Goal: Transaction & Acquisition: Book appointment/travel/reservation

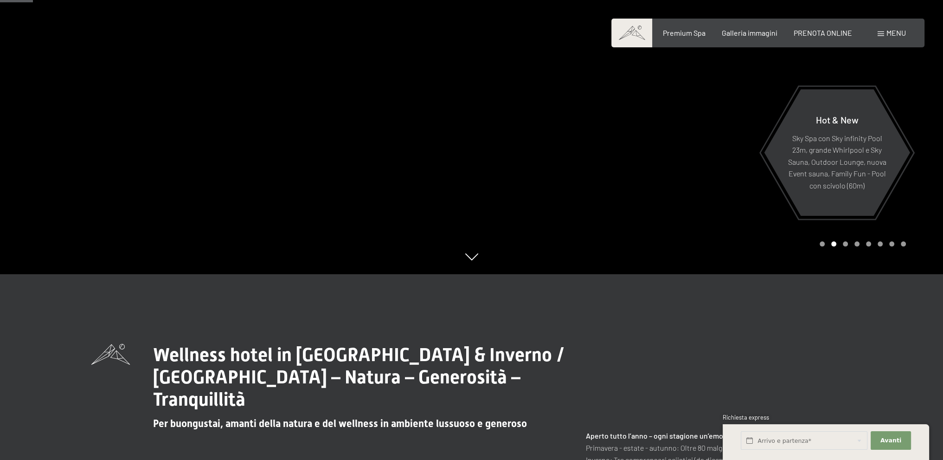
click at [883, 32] on span at bounding box center [881, 34] width 6 height 5
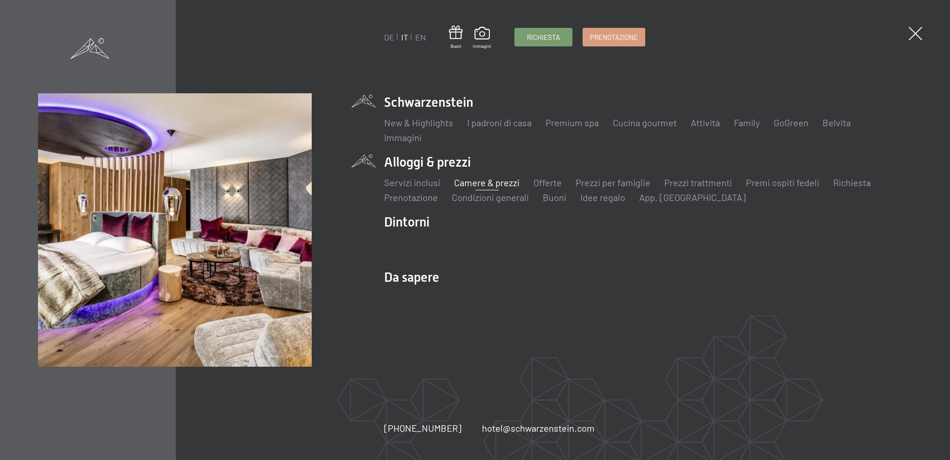
click at [481, 184] on link "Camere & prezzi" at bounding box center [486, 182] width 65 height 11
click at [607, 184] on link "Prezzi per famiglie" at bounding box center [613, 182] width 75 height 11
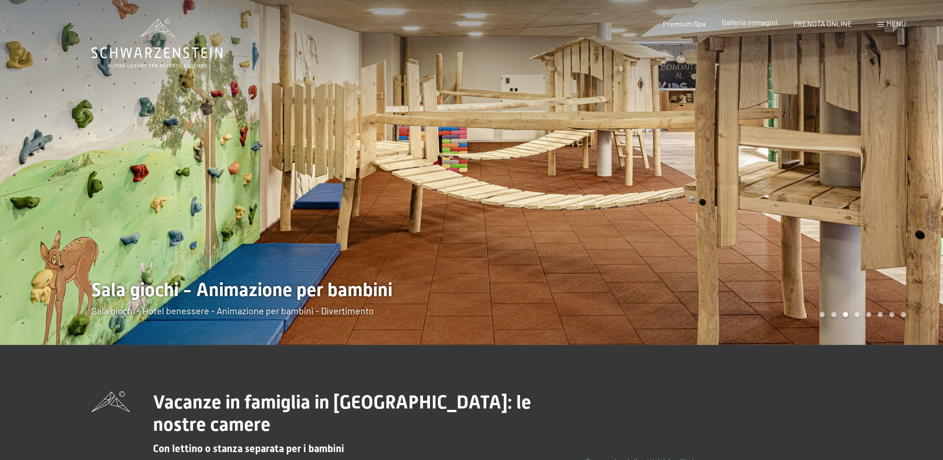
click at [739, 26] on div "Galleria immagini" at bounding box center [750, 22] width 56 height 10
drag, startPoint x: 834, startPoint y: 206, endPoint x: 452, endPoint y: 218, distance: 382.8
click at [442, 345] on div at bounding box center [471, 345] width 761 height 0
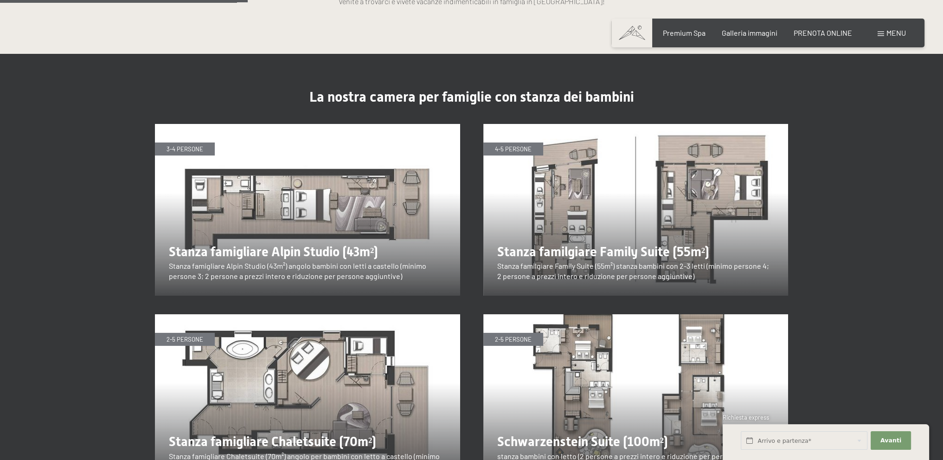
scroll to position [1113, 0]
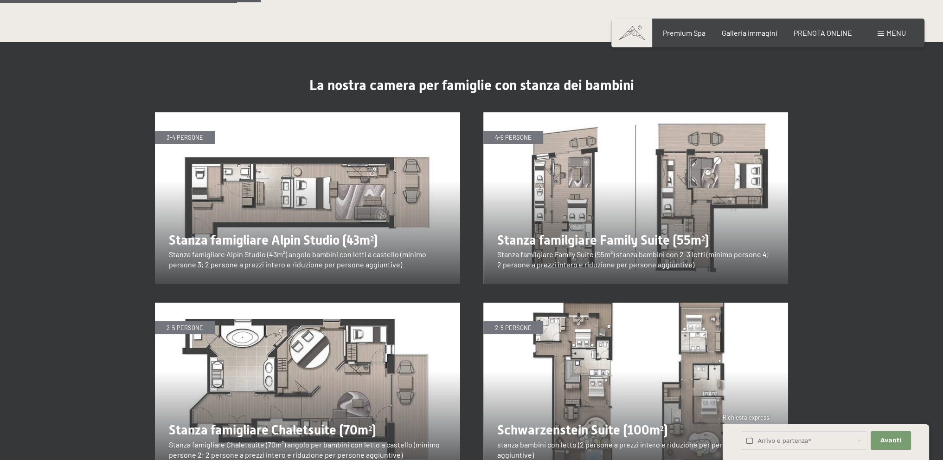
click at [282, 179] on img at bounding box center [307, 198] width 305 height 172
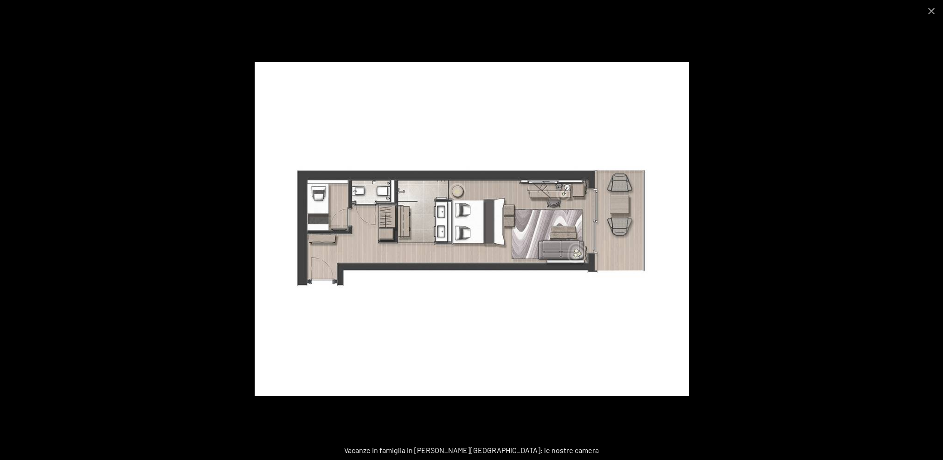
click at [599, 236] on img at bounding box center [472, 229] width 434 height 334
click at [932, 11] on button "Close gallery" at bounding box center [931, 11] width 23 height 22
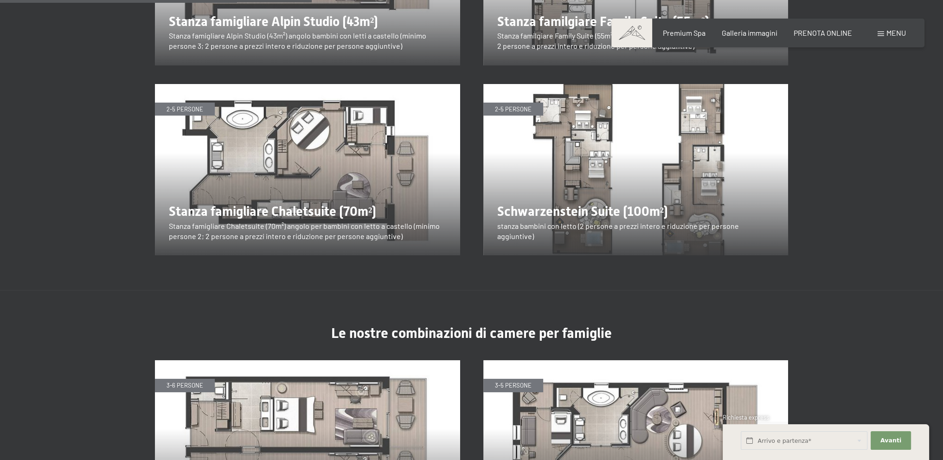
scroll to position [1252, 0]
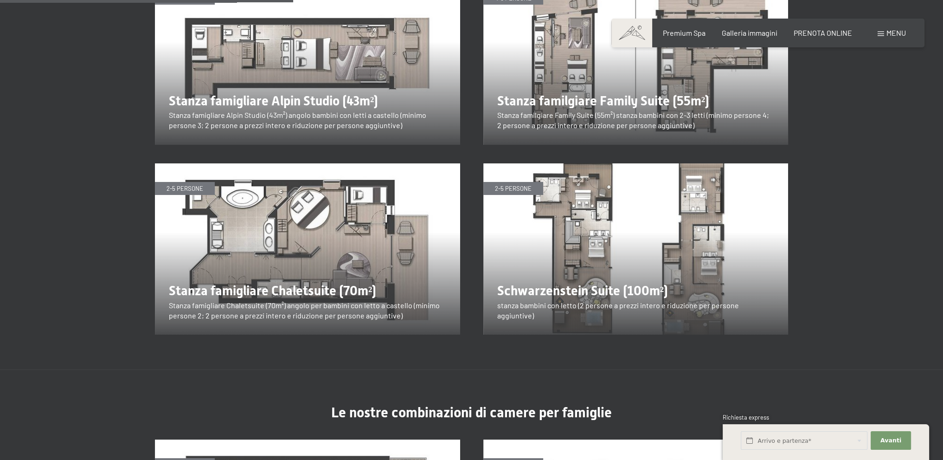
click at [826, 28] on div "Prenotazione Richiesta Premium Spa Galleria immagini PRENOTA ONLINE Menu DE IT …" at bounding box center [768, 33] width 276 height 10
click at [823, 30] on span "PRENOTA ONLINE" at bounding box center [823, 31] width 58 height 9
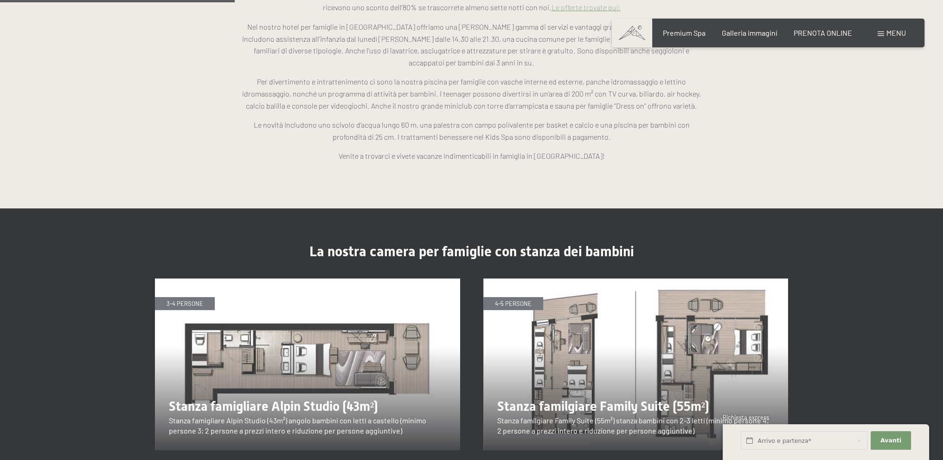
scroll to position [881, 0]
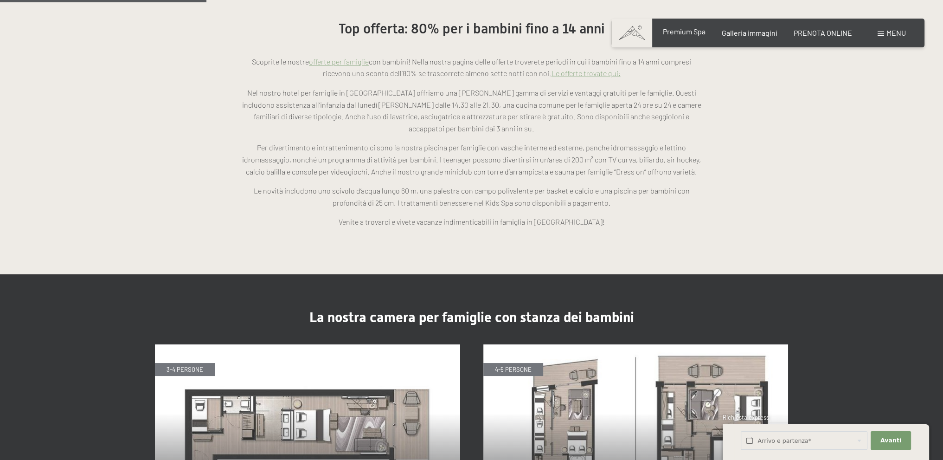
click at [678, 35] on span "Premium Spa" at bounding box center [683, 31] width 43 height 9
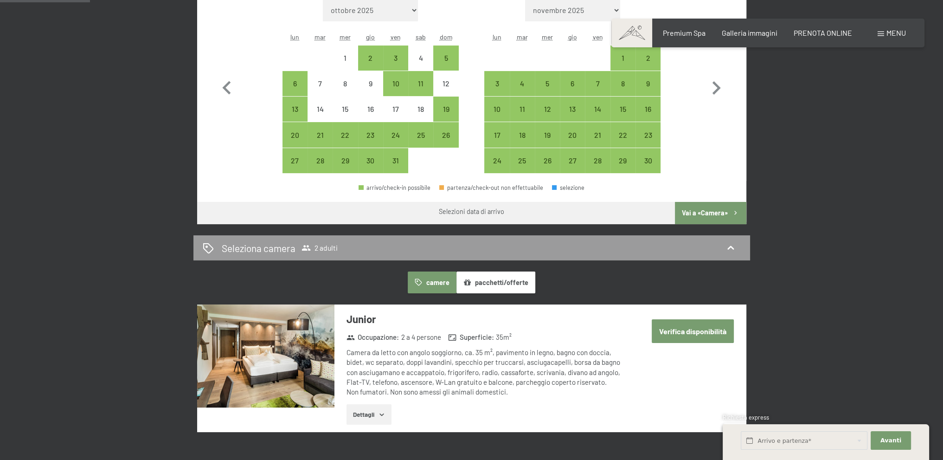
scroll to position [232, 0]
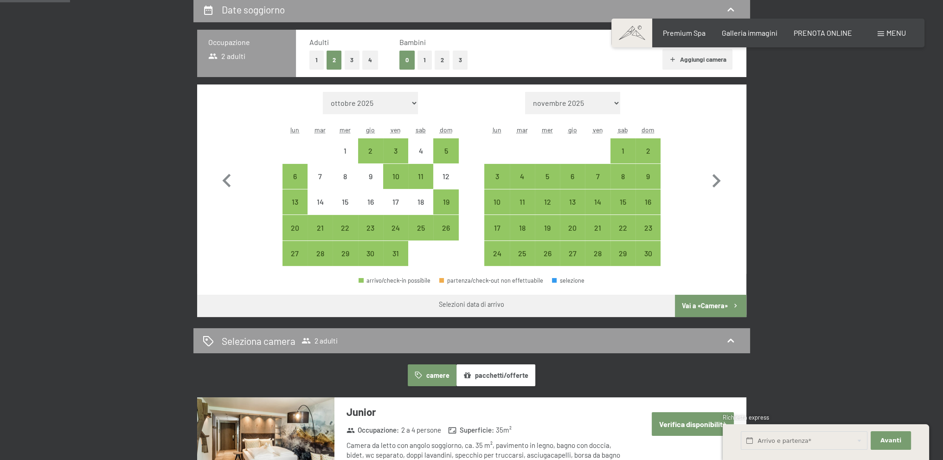
click at [401, 255] on span "Consenso marketing*" at bounding box center [418, 256] width 70 height 9
click at [378, 255] on input "Consenso marketing*" at bounding box center [373, 256] width 9 height 9
click at [401, 252] on span "Consenso marketing*" at bounding box center [418, 256] width 70 height 9
click at [378, 252] on input "Consenso marketing*" at bounding box center [373, 256] width 9 height 9
checkbox input "false"
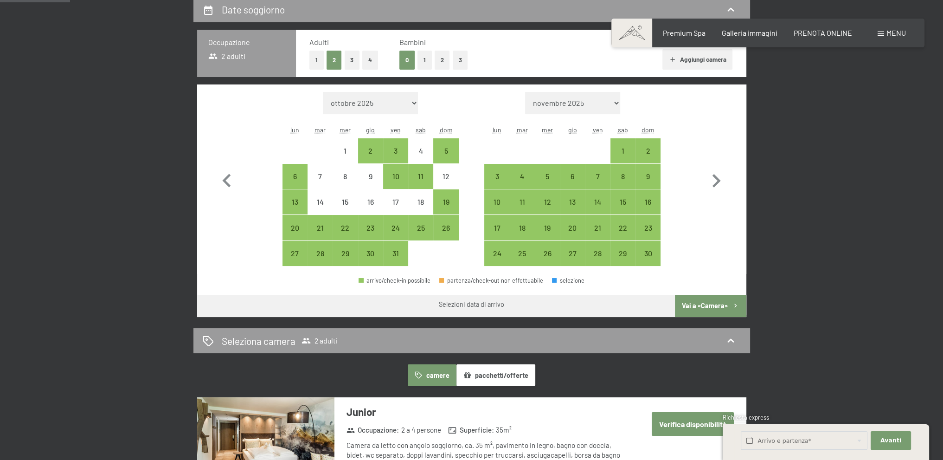
click at [425, 58] on button "1" at bounding box center [424, 60] width 14 height 19
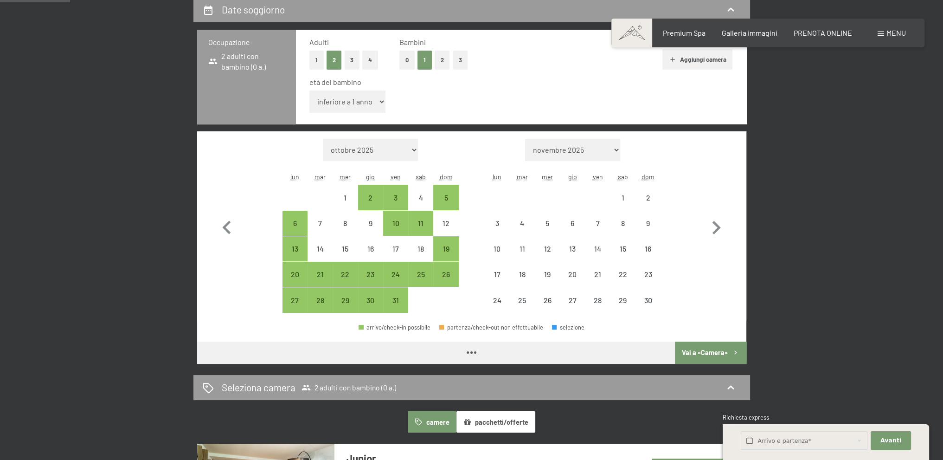
click at [376, 100] on select "inferiore a 1 anno 1 anno 2 anni 3 anni 4 anni 5 anni 6 anni 7 anni 8 anni 9 an…" at bounding box center [347, 101] width 77 height 22
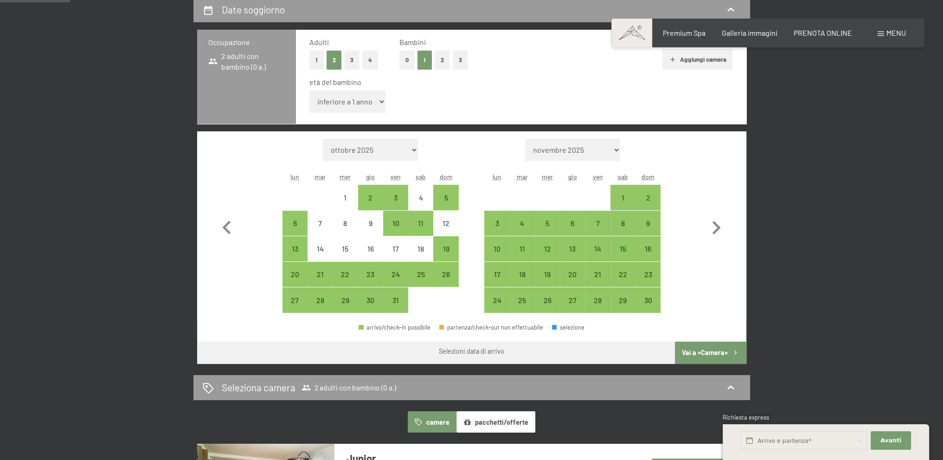
select select "12"
click at [309, 90] on select "inferiore a 1 anno 1 anno 2 anni 3 anni 4 anni 5 anni 6 anni 7 anni 8 anni 9 an…" at bounding box center [347, 101] width 77 height 22
click at [395, 300] on div "31" at bounding box center [395, 307] width 23 height 23
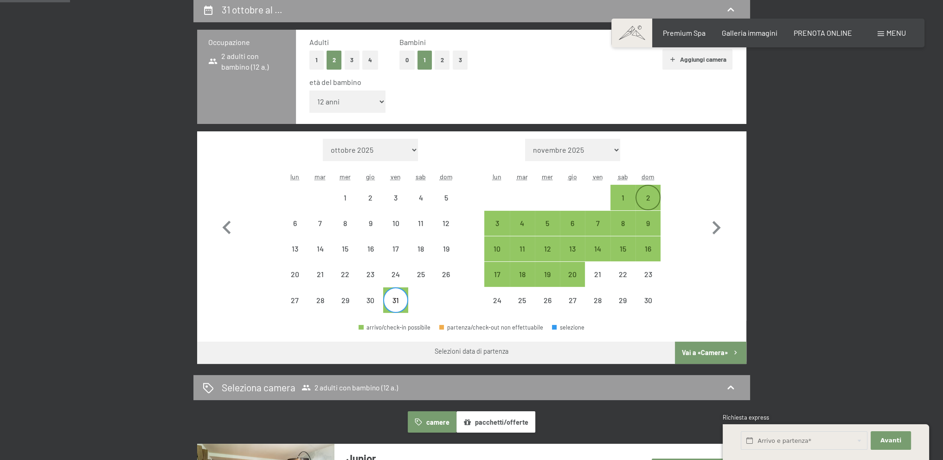
click at [659, 191] on div "2" at bounding box center [647, 197] width 25 height 25
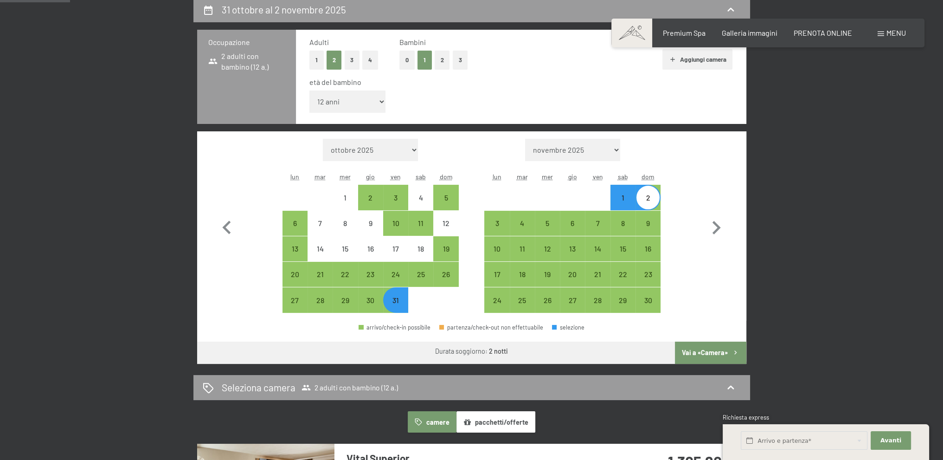
click at [729, 352] on button "Vai a «Camera»" at bounding box center [710, 352] width 71 height 22
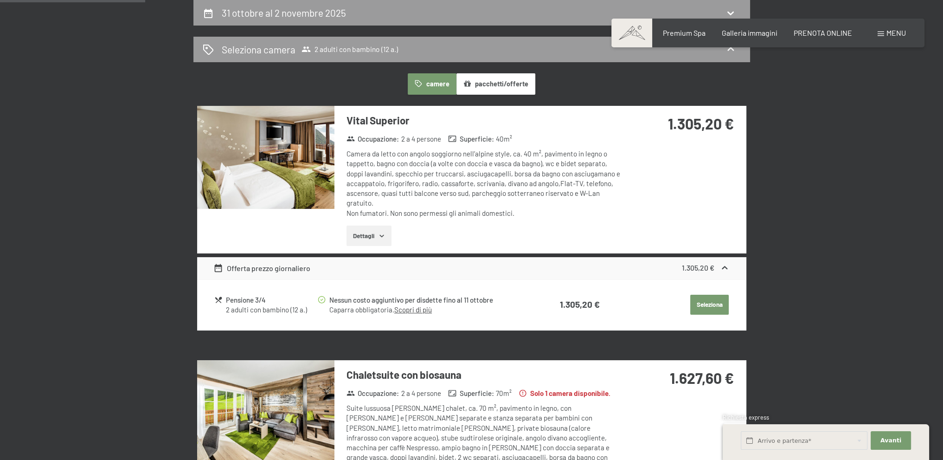
click at [297, 162] on img at bounding box center [265, 157] width 137 height 103
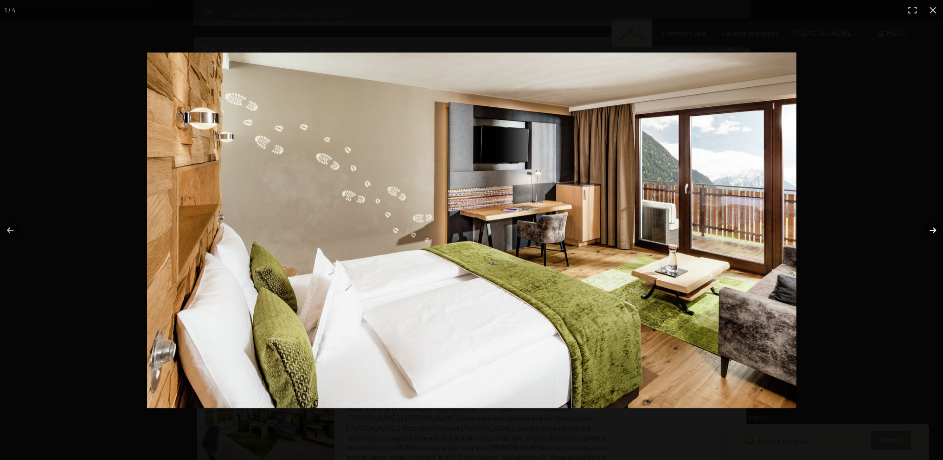
click at [935, 230] on button "button" at bounding box center [926, 230] width 32 height 46
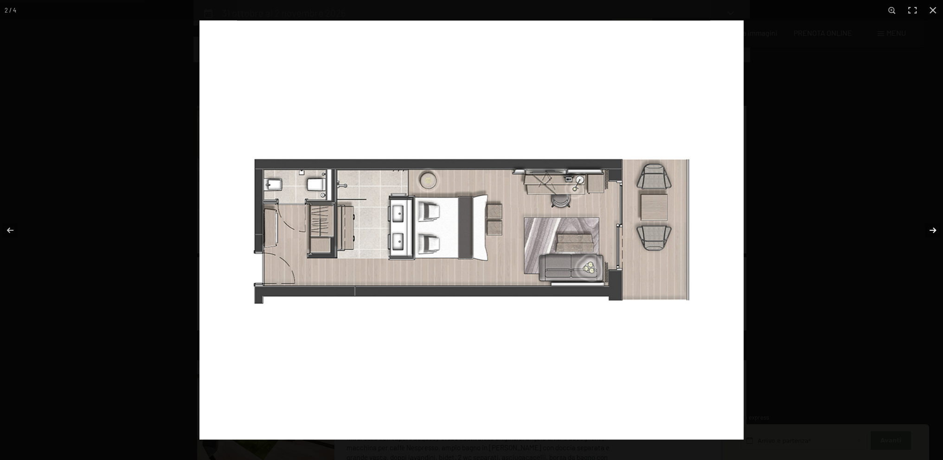
click at [935, 230] on button "button" at bounding box center [926, 230] width 32 height 46
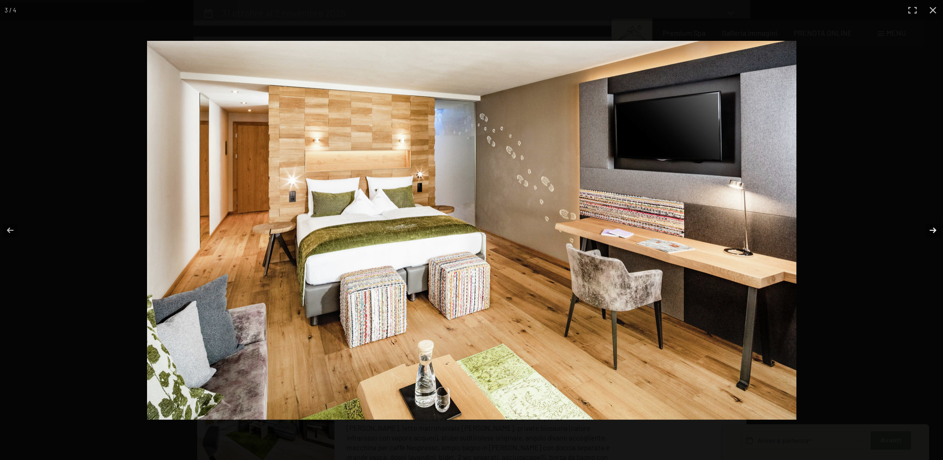
click at [935, 230] on button "button" at bounding box center [926, 230] width 32 height 46
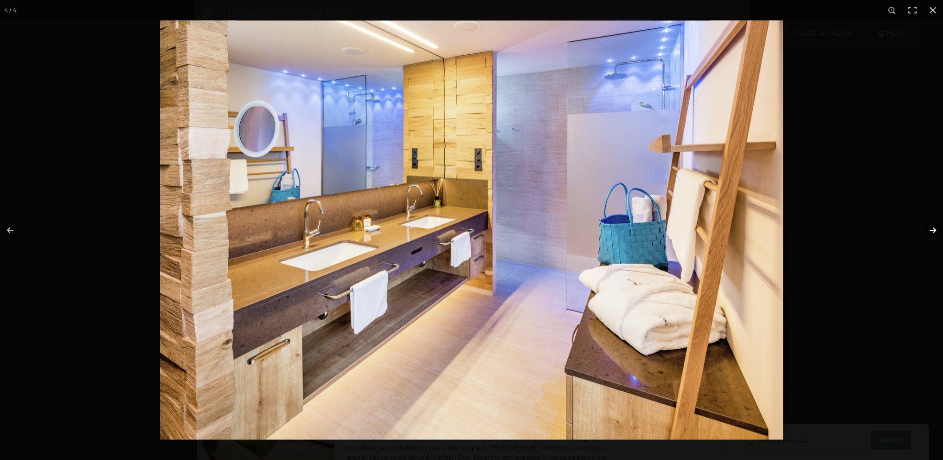
click at [935, 230] on button "button" at bounding box center [926, 230] width 32 height 46
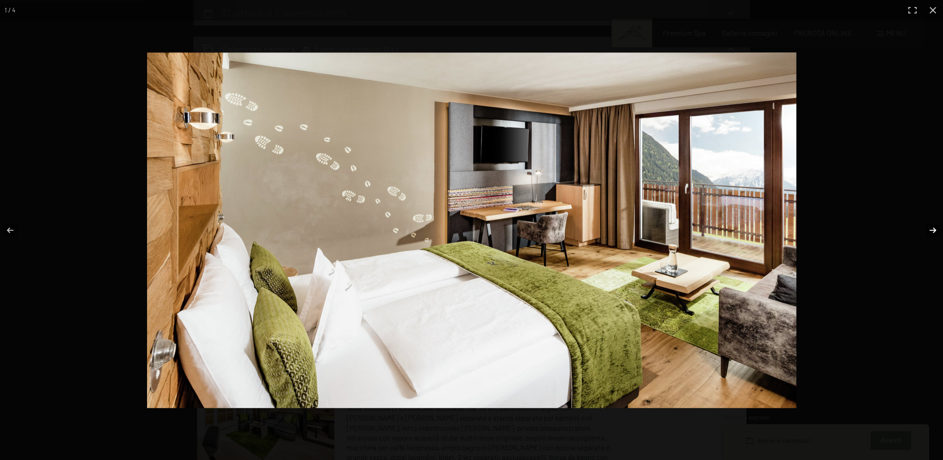
click at [935, 230] on button "button" at bounding box center [926, 230] width 32 height 46
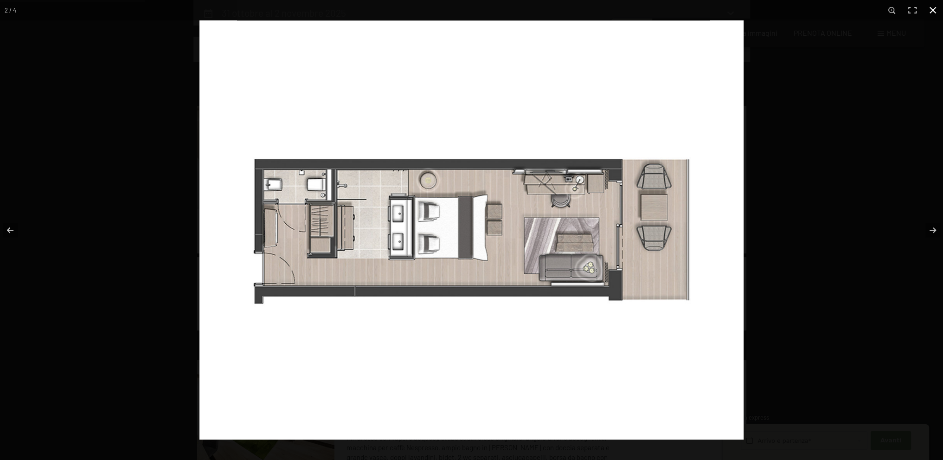
click at [935, 13] on button "button" at bounding box center [933, 10] width 20 height 20
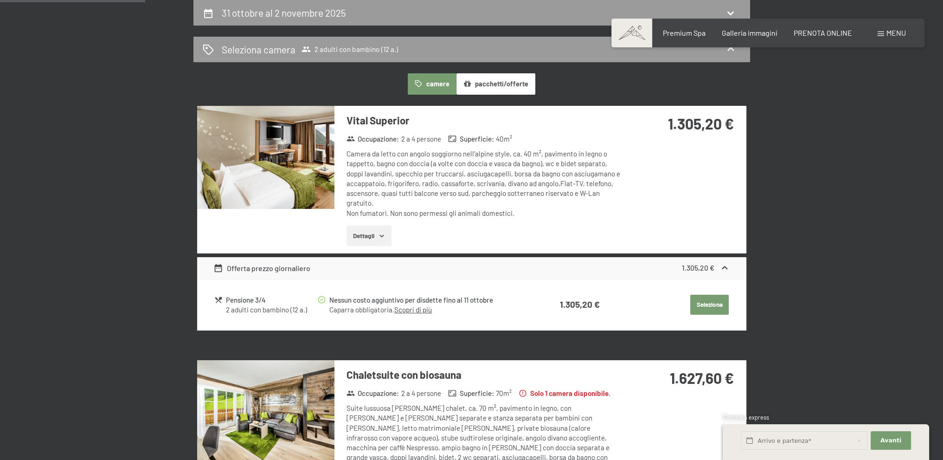
click at [715, 305] on button "Seleziona" at bounding box center [709, 305] width 38 height 20
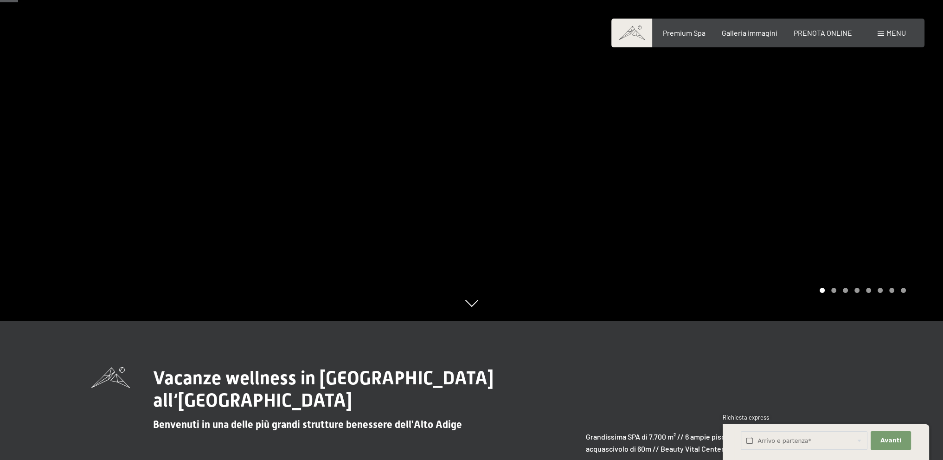
scroll to position [46, 0]
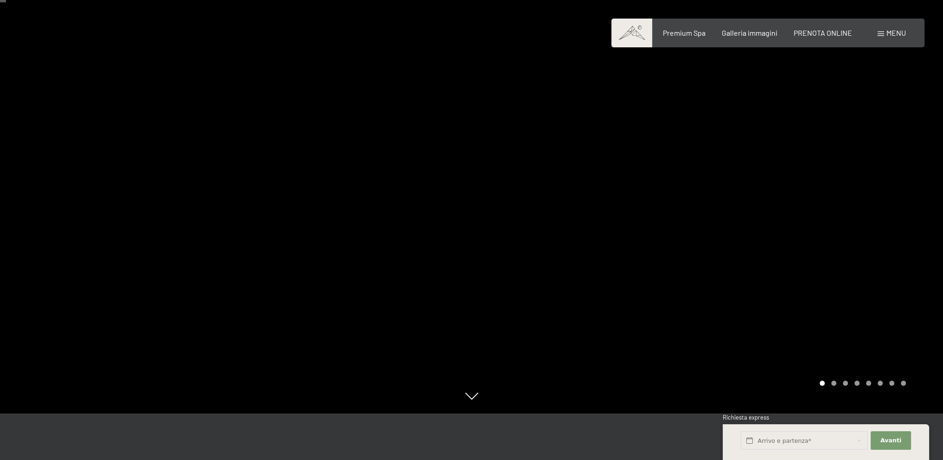
click at [911, 278] on div at bounding box center [708, 184] width 472 height 460
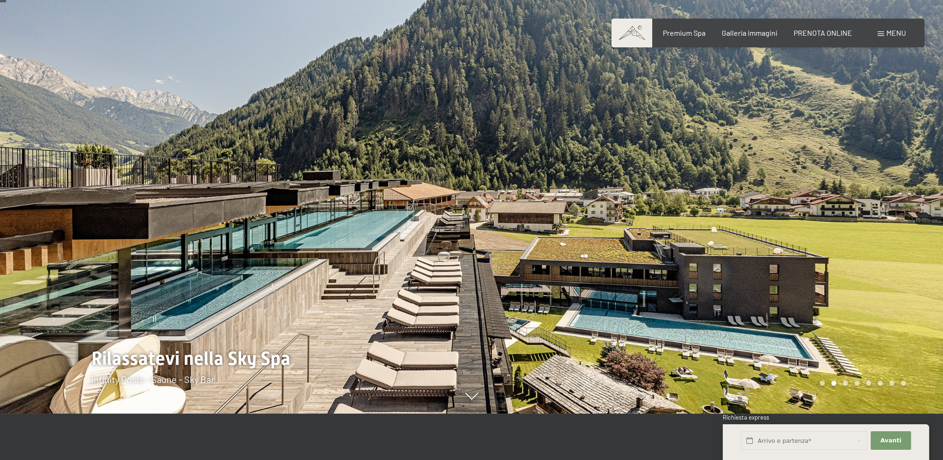
click at [911, 277] on div at bounding box center [708, 184] width 472 height 460
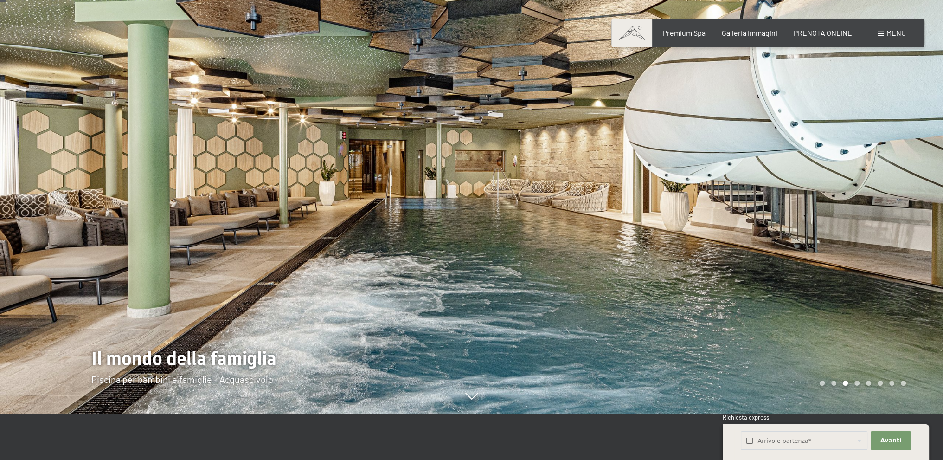
click at [917, 270] on div at bounding box center [708, 184] width 472 height 460
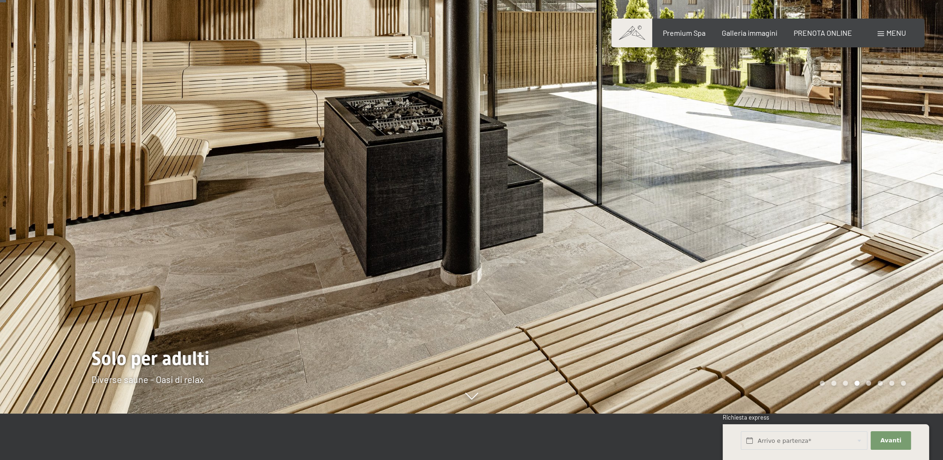
click at [41, 301] on div at bounding box center [236, 184] width 472 height 460
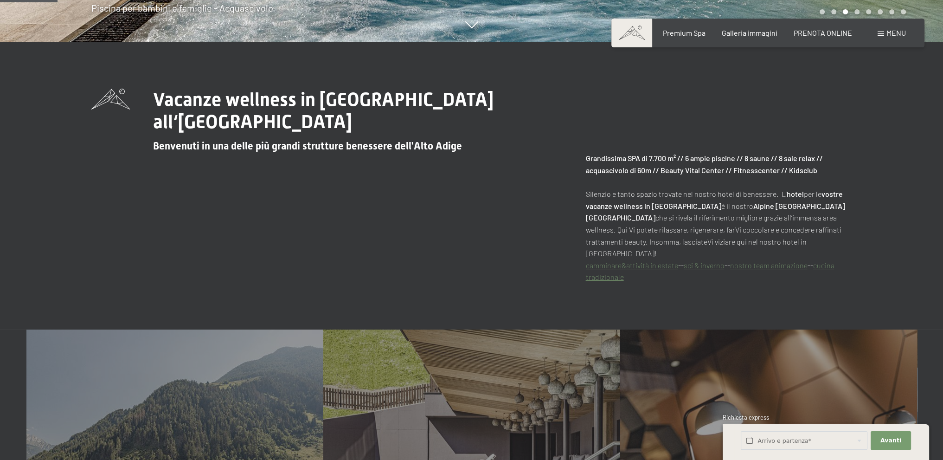
scroll to position [742, 0]
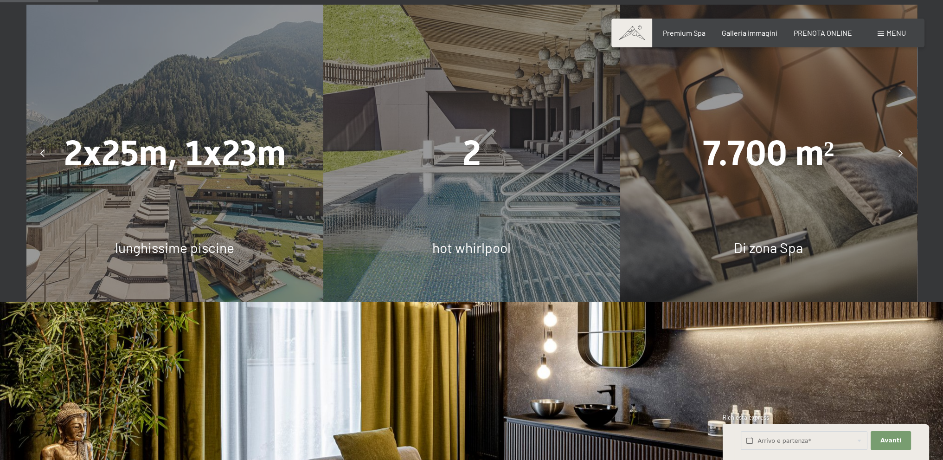
click at [177, 239] on span "lunghissime piscine" at bounding box center [174, 247] width 119 height 17
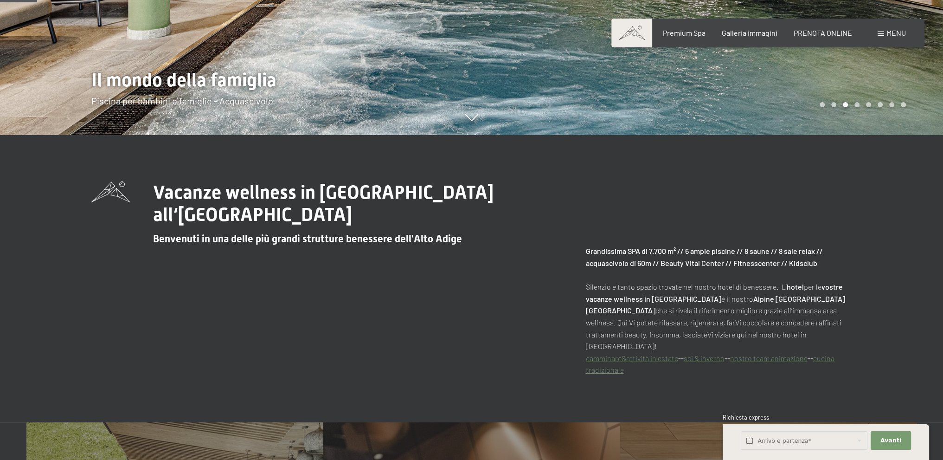
scroll to position [93, 0]
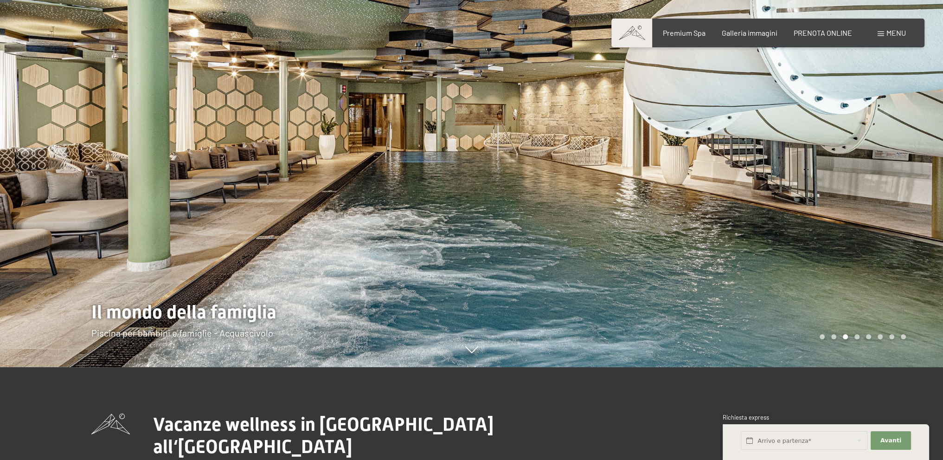
click at [929, 237] on div at bounding box center [708, 137] width 472 height 460
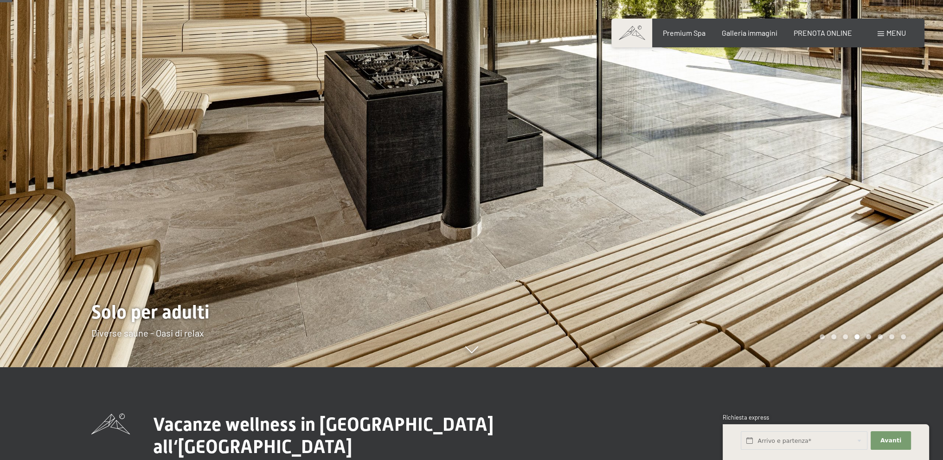
click at [929, 237] on div at bounding box center [708, 137] width 472 height 460
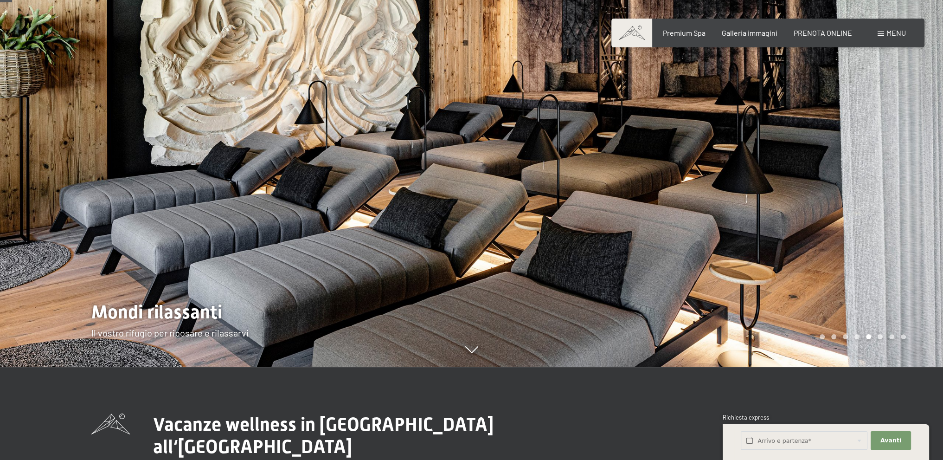
click at [929, 236] on div at bounding box center [708, 137] width 472 height 460
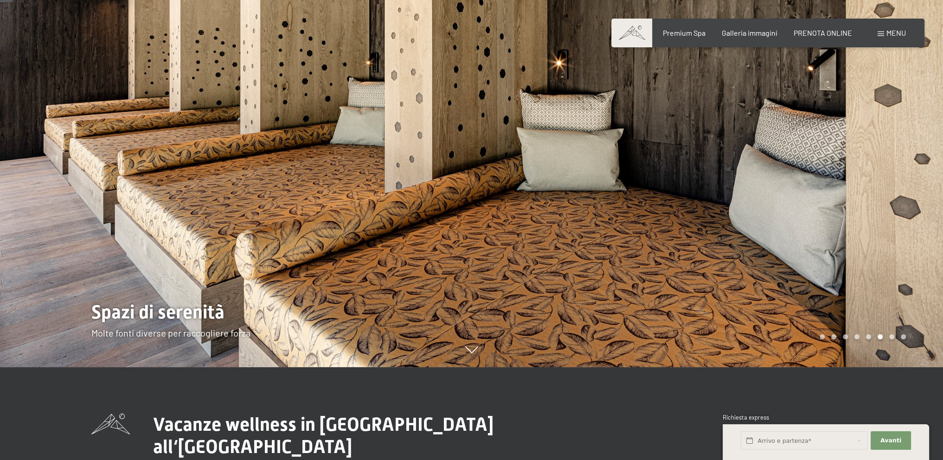
click at [929, 236] on div at bounding box center [708, 137] width 472 height 460
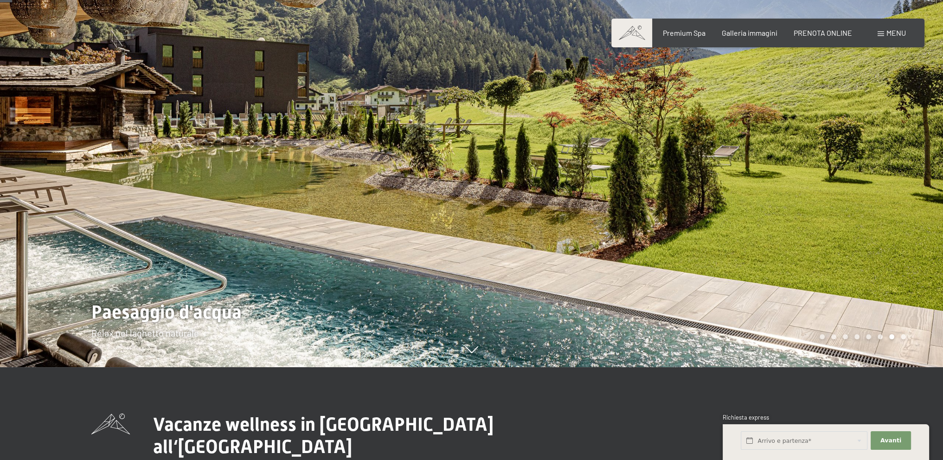
click at [929, 236] on div at bounding box center [708, 137] width 472 height 460
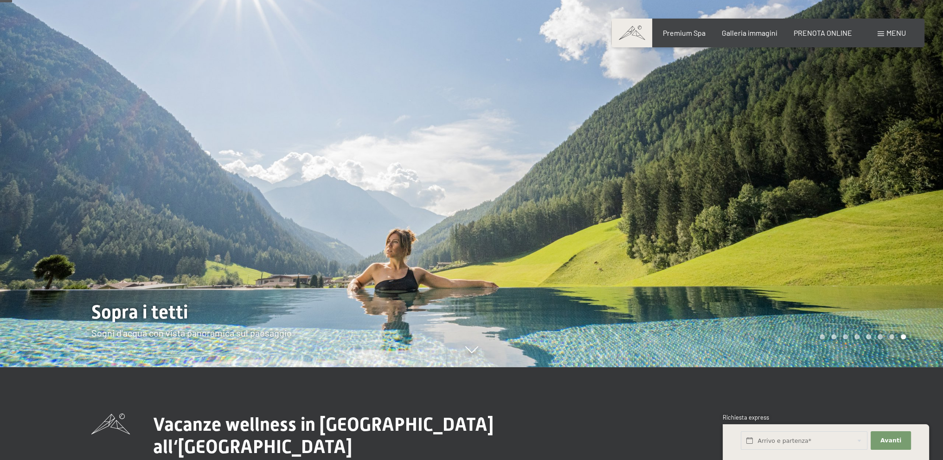
click at [929, 236] on div at bounding box center [708, 137] width 472 height 460
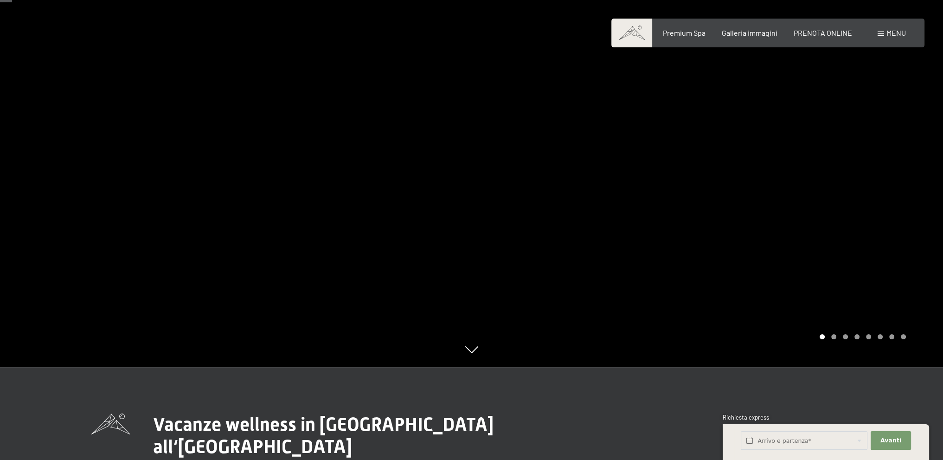
click at [929, 236] on div at bounding box center [708, 137] width 472 height 460
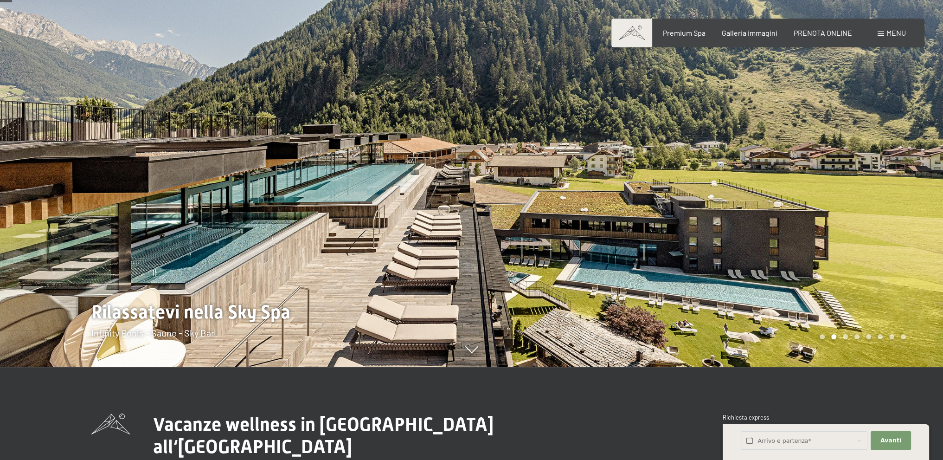
click at [929, 237] on div at bounding box center [708, 137] width 472 height 460
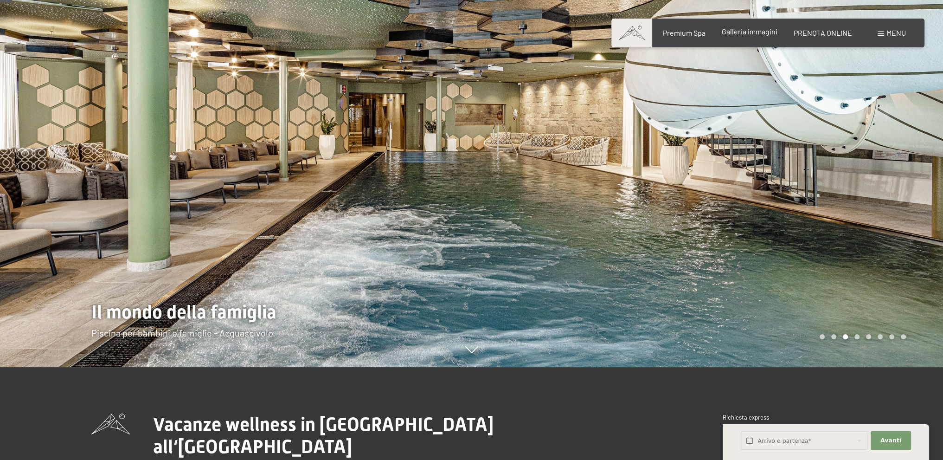
click at [768, 34] on span "Galleria immagini" at bounding box center [750, 31] width 56 height 9
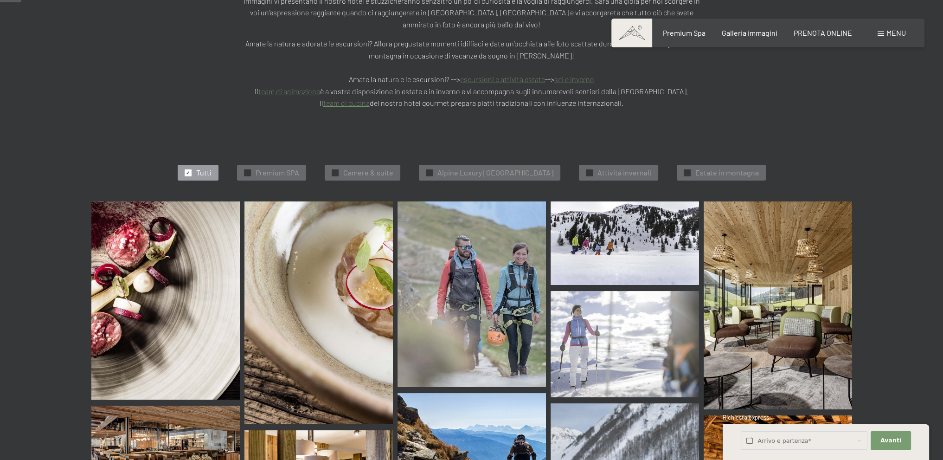
scroll to position [278, 0]
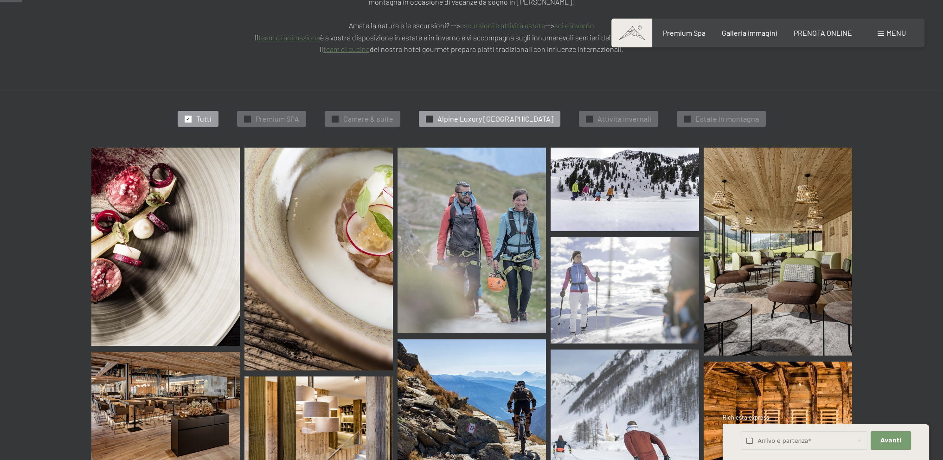
click at [508, 114] on span "Alpine Luxury [GEOGRAPHIC_DATA]" at bounding box center [495, 119] width 116 height 10
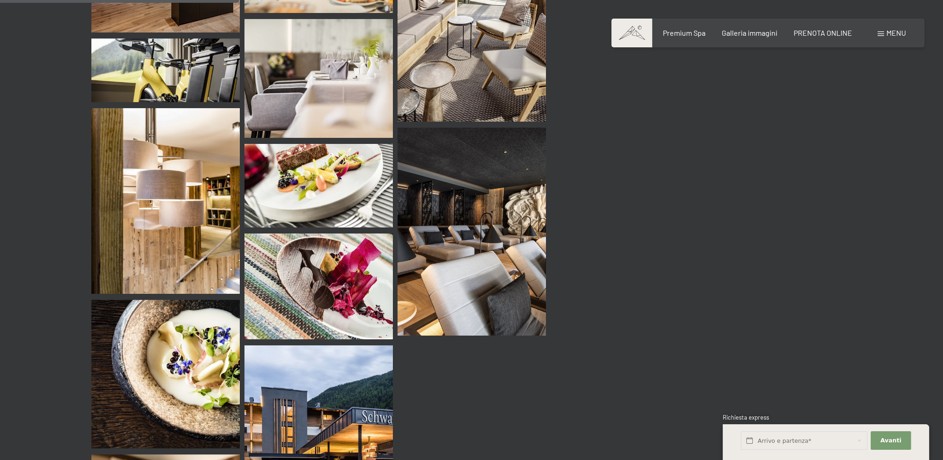
scroll to position [513, 0]
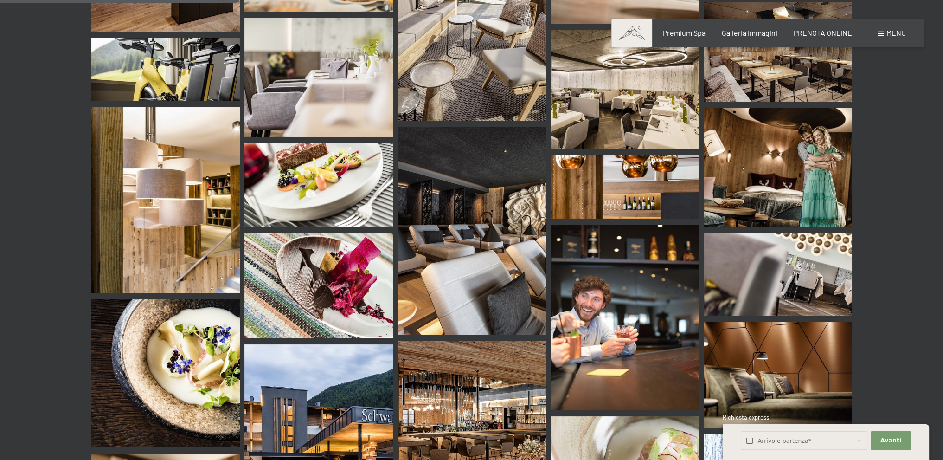
click at [891, 29] on span "Menu" at bounding box center [895, 32] width 19 height 9
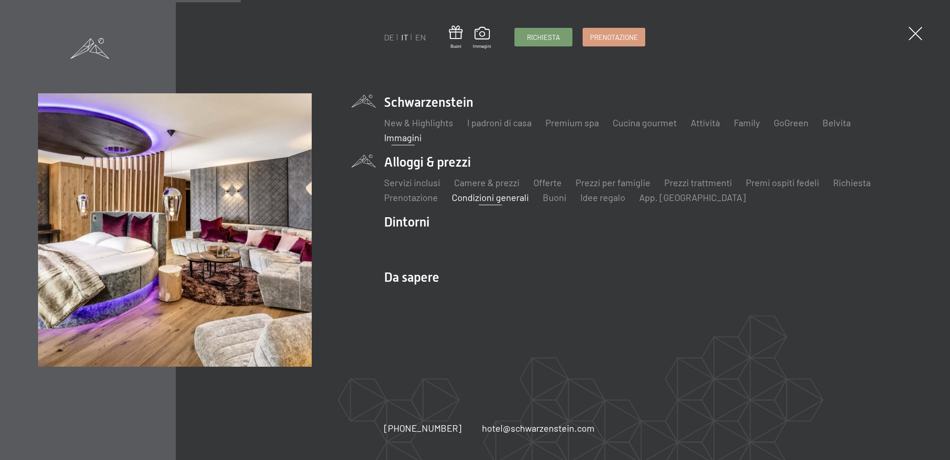
click at [504, 200] on link "Condizioni generali" at bounding box center [490, 197] width 77 height 11
click at [494, 196] on link "Condizioni generali" at bounding box center [490, 197] width 77 height 11
click at [477, 198] on link "Condizioni generali" at bounding box center [490, 197] width 77 height 11
click at [712, 181] on link "Prezzi trattmenti" at bounding box center [698, 182] width 68 height 11
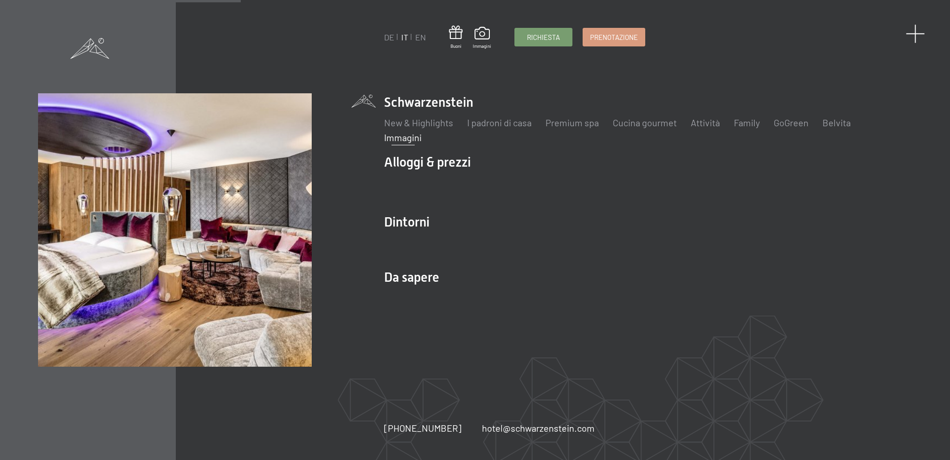
click at [915, 37] on span at bounding box center [915, 33] width 19 height 19
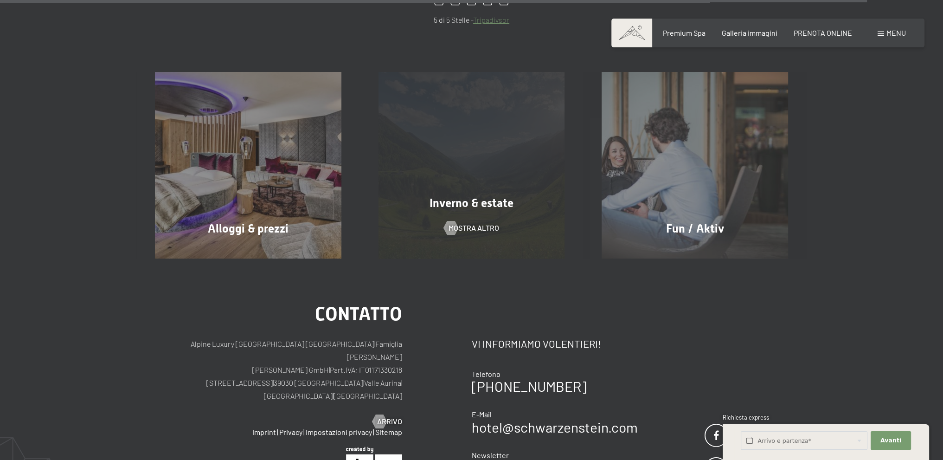
scroll to position [2024, 0]
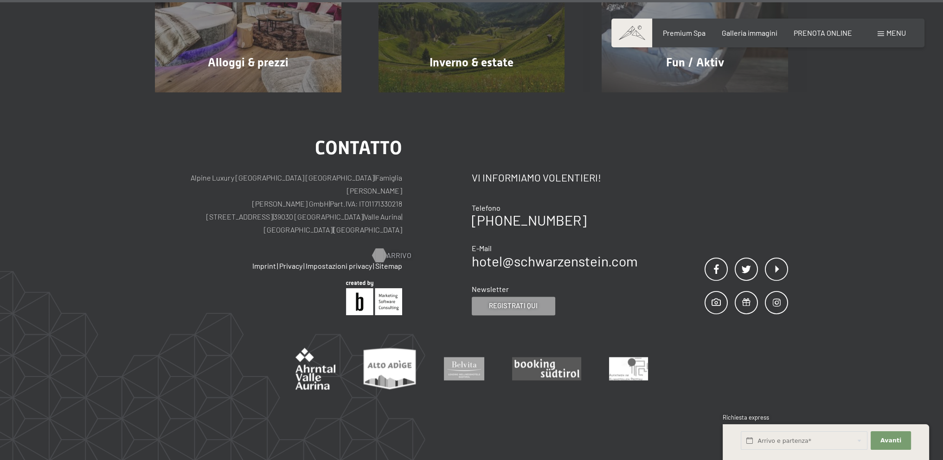
click at [380, 248] on div at bounding box center [379, 255] width 8 height 14
click at [400, 250] on span "Arrivo" at bounding box center [398, 255] width 25 height 10
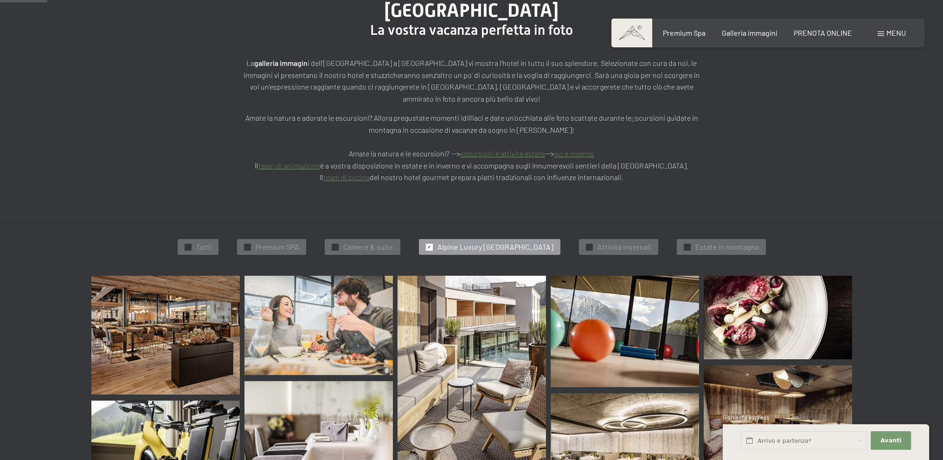
scroll to position [303, 0]
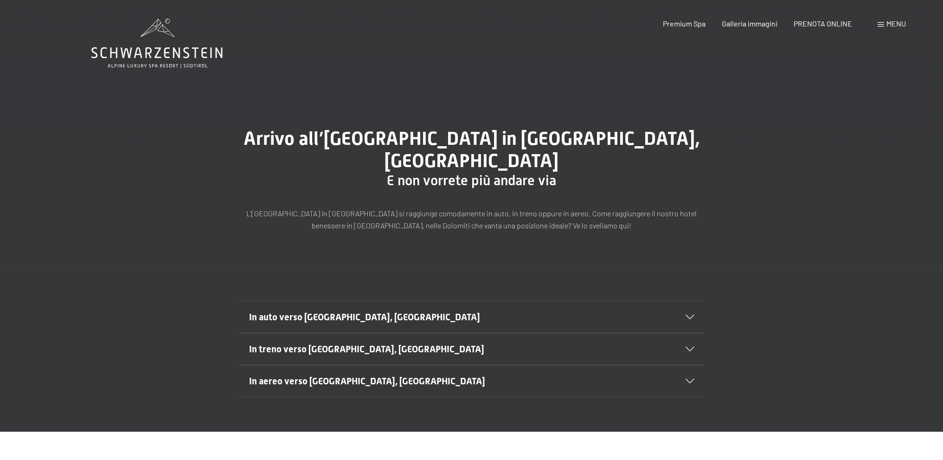
click at [687, 314] on icon at bounding box center [690, 316] width 9 height 5
